Goal: Check status: Check status

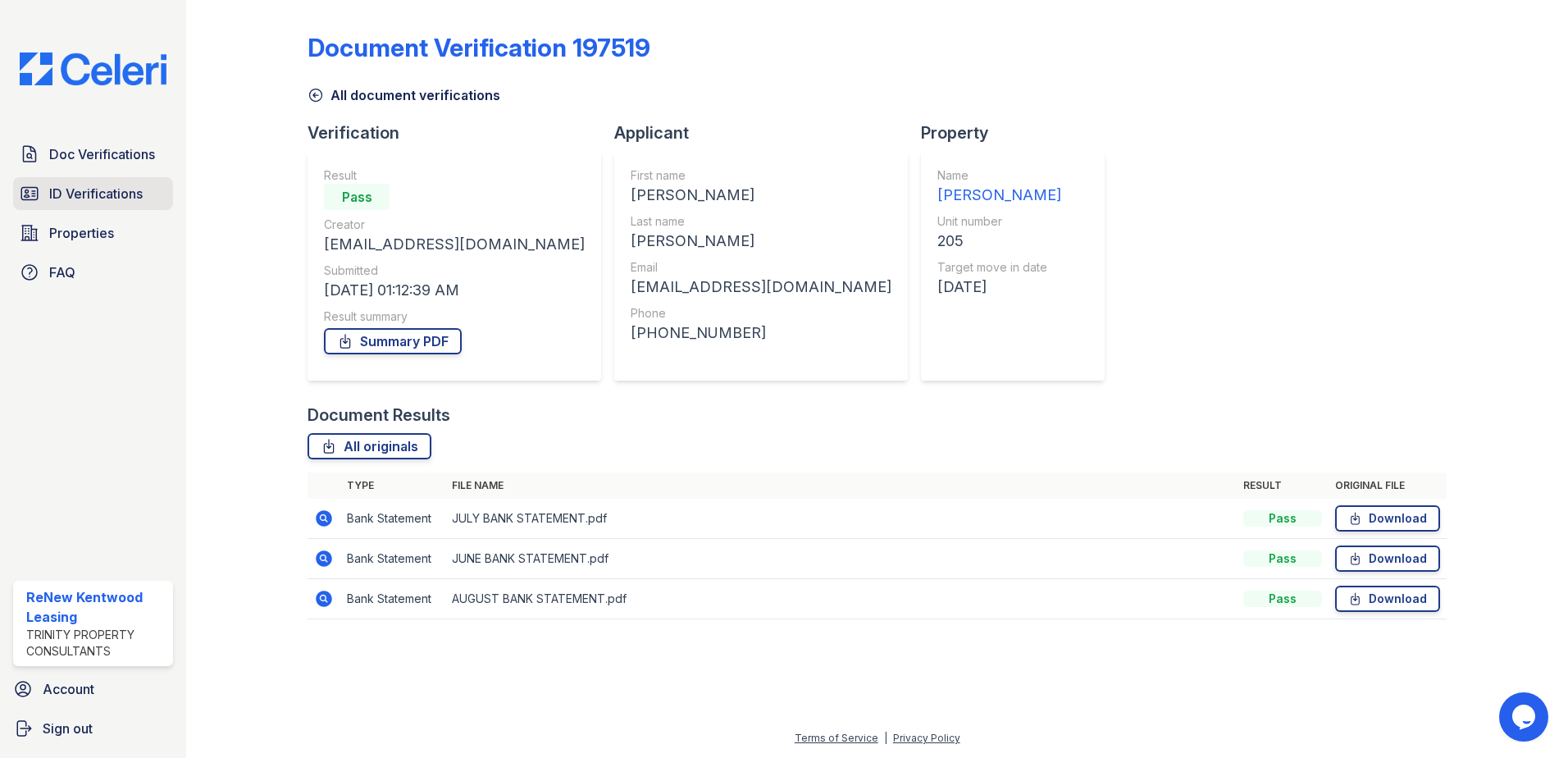
drag, startPoint x: 0, startPoint y: 0, endPoint x: 113, endPoint y: 181, distance: 213.4
click at [113, 181] on link "ID Verifications" at bounding box center [93, 194] width 160 height 33
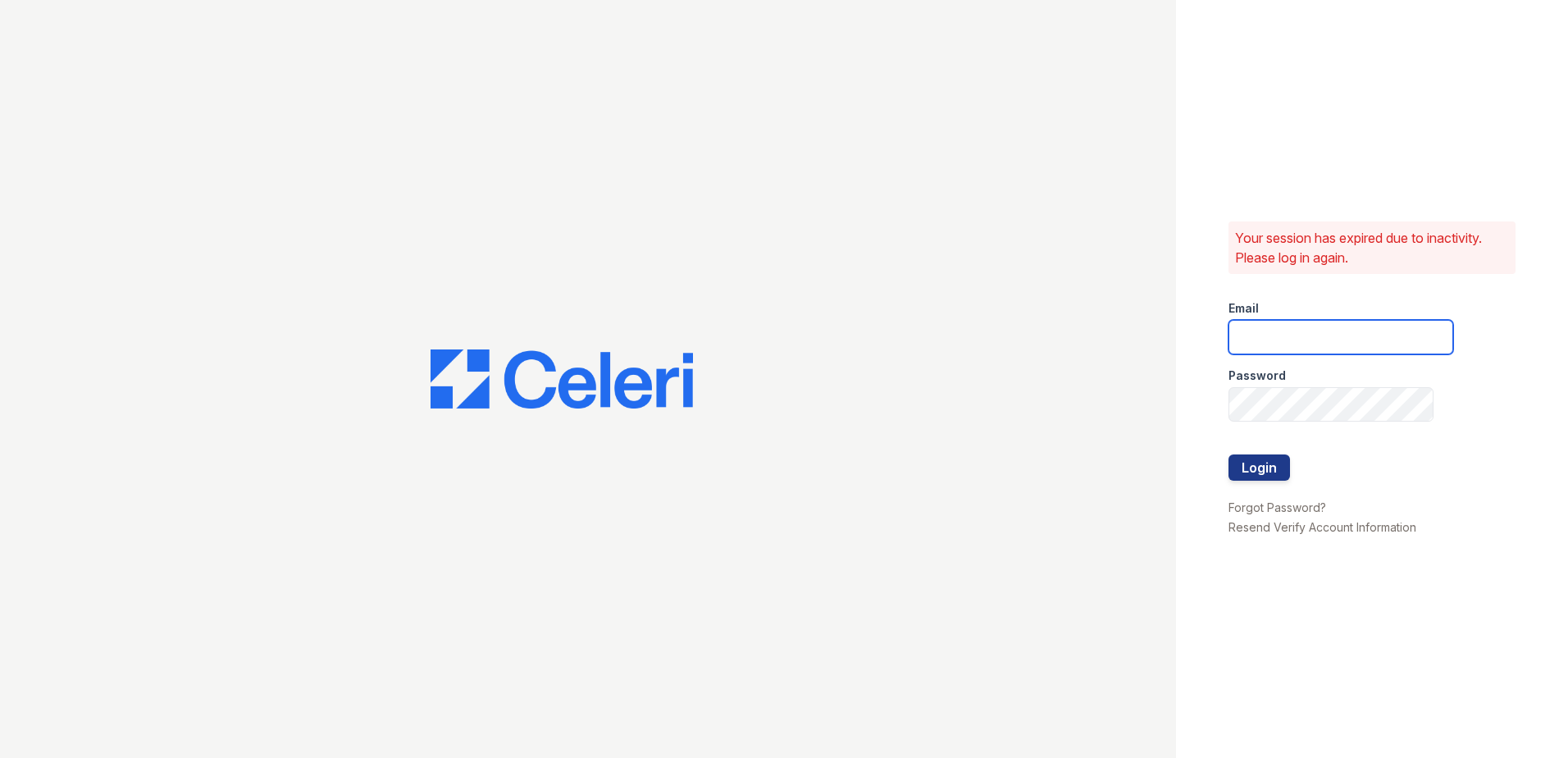
type input "[EMAIL_ADDRESS][DOMAIN_NAME]"
click at [1267, 467] on button "Login" at bounding box center [1259, 467] width 62 height 26
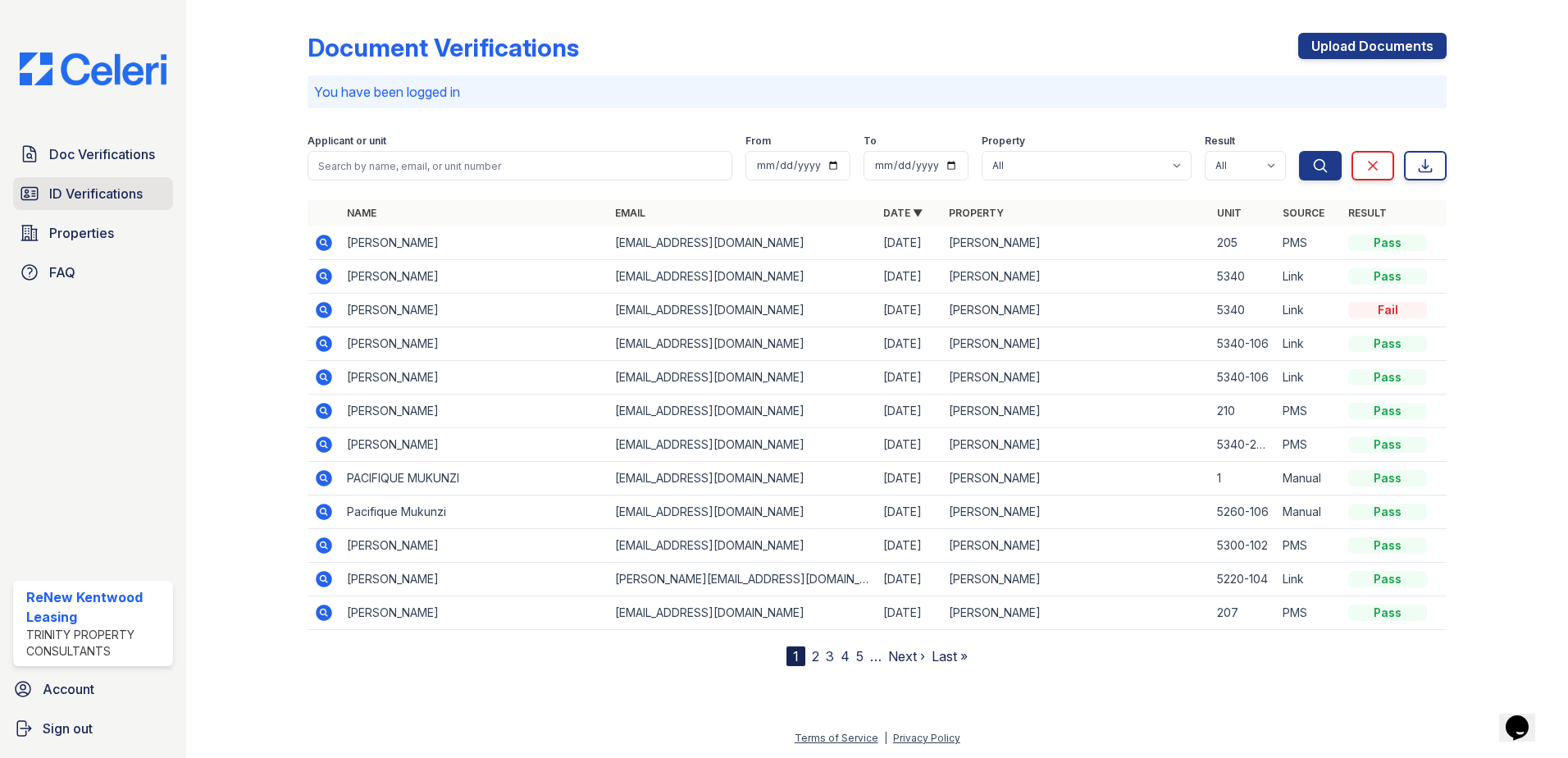
click at [98, 197] on span "ID Verifications" at bounding box center [96, 194] width 94 height 19
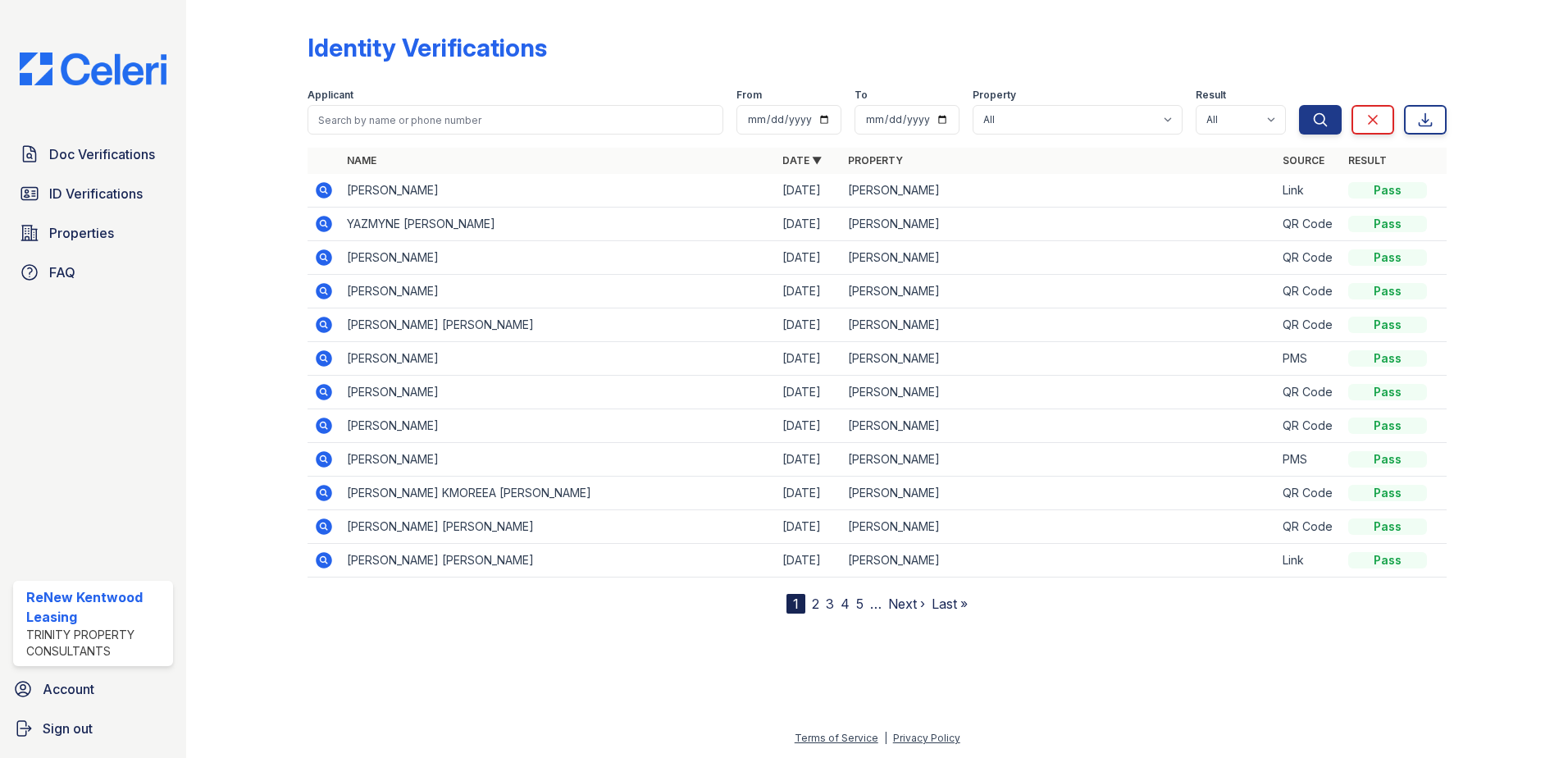
click at [314, 189] on td at bounding box center [324, 191] width 33 height 34
click at [323, 180] on td at bounding box center [324, 191] width 33 height 34
